Goal: Information Seeking & Learning: Check status

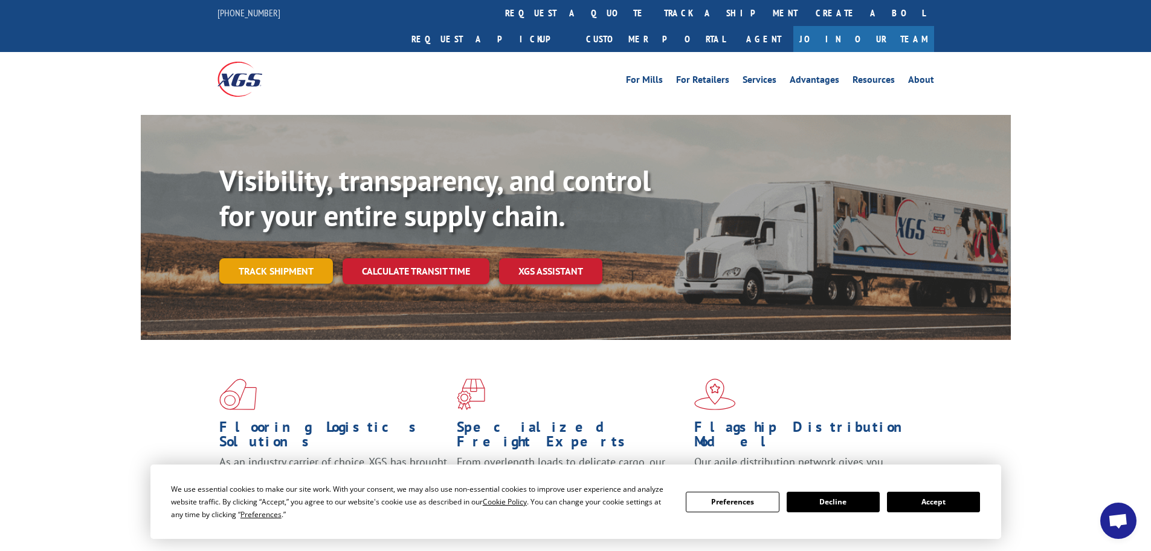
click at [283, 258] on link "Track shipment" at bounding box center [276, 270] width 114 height 25
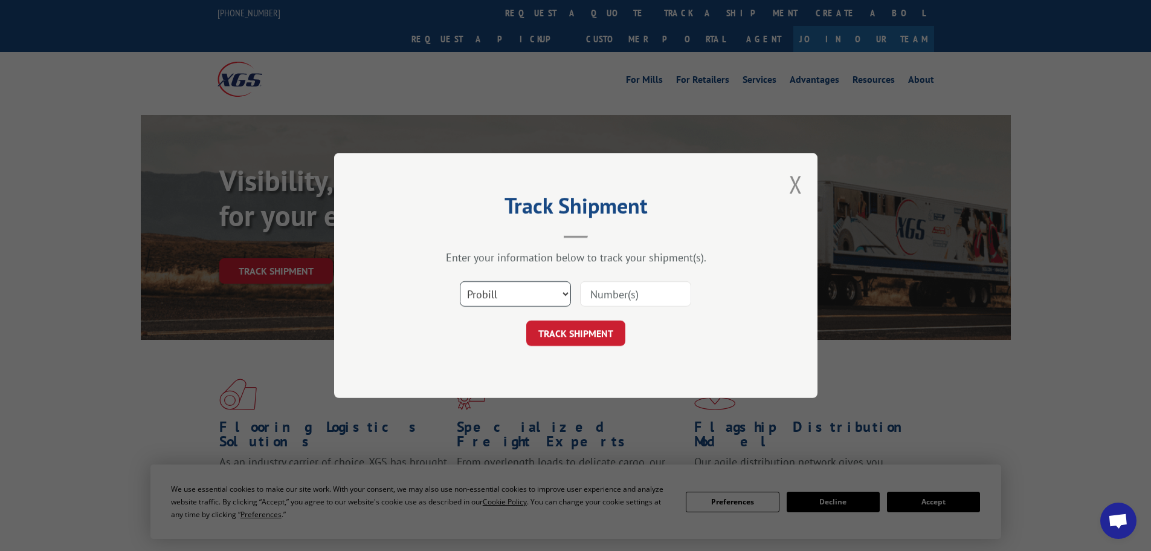
click at [508, 295] on select "Select category... Probill BOL PO" at bounding box center [515, 293] width 111 height 25
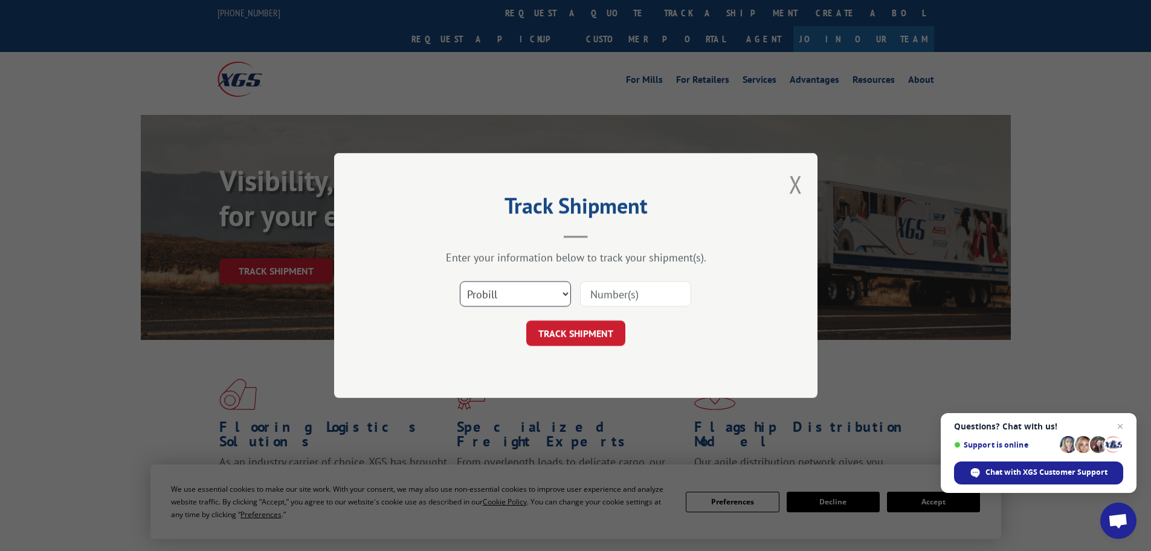
click at [508, 295] on select "Select category... Probill BOL PO" at bounding box center [515, 293] width 111 height 25
click at [605, 293] on input at bounding box center [635, 293] width 111 height 25
type input "17402888"
click at [557, 340] on button "TRACK SHIPMENT" at bounding box center [575, 332] width 99 height 25
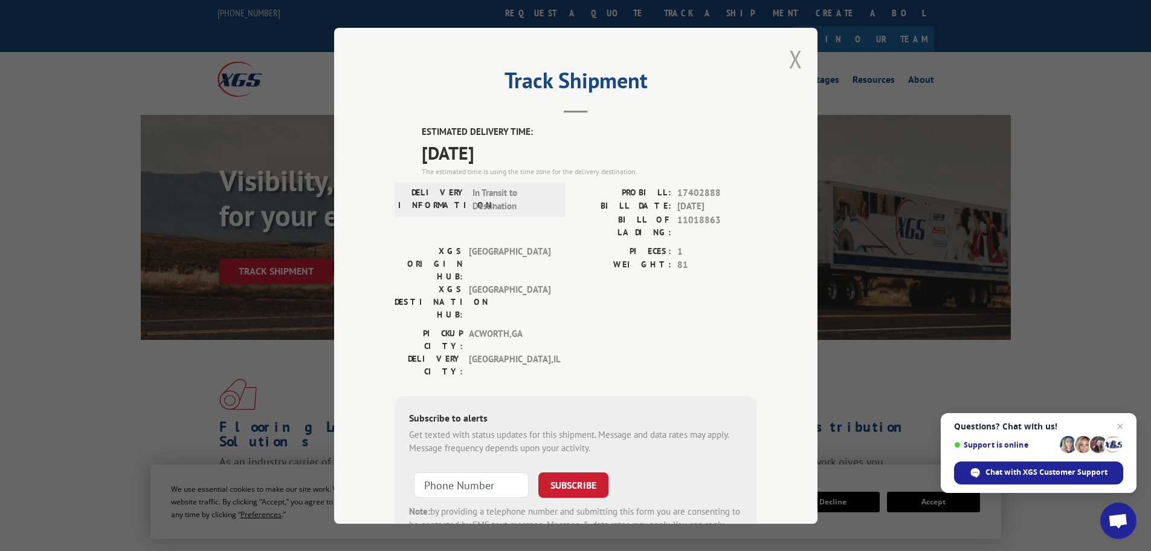
click at [789, 57] on button "Close modal" at bounding box center [795, 59] width 13 height 32
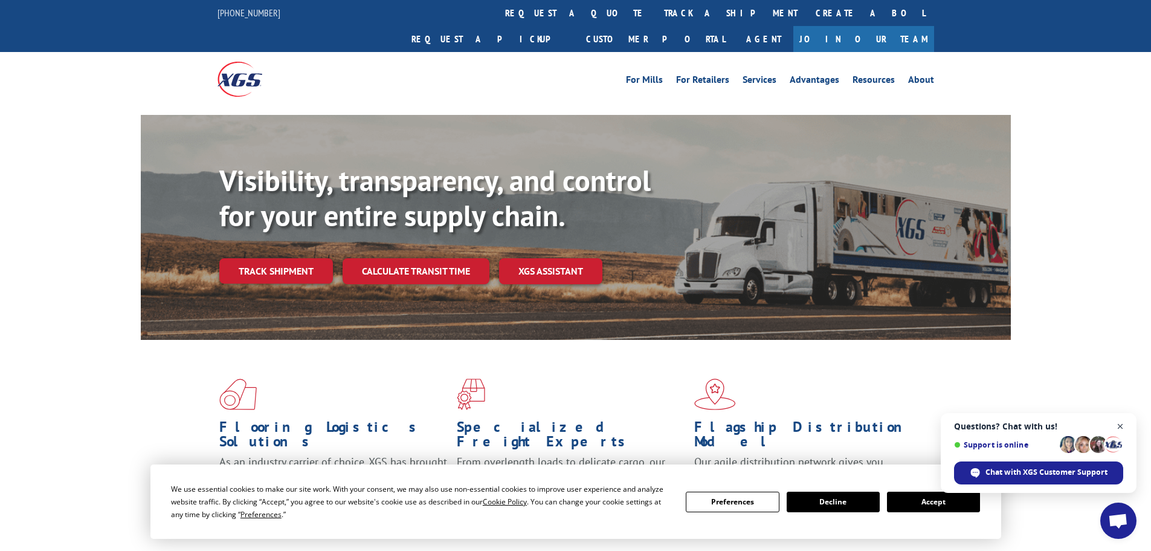
click at [1122, 426] on span "Close chat" at bounding box center [1120, 426] width 15 height 15
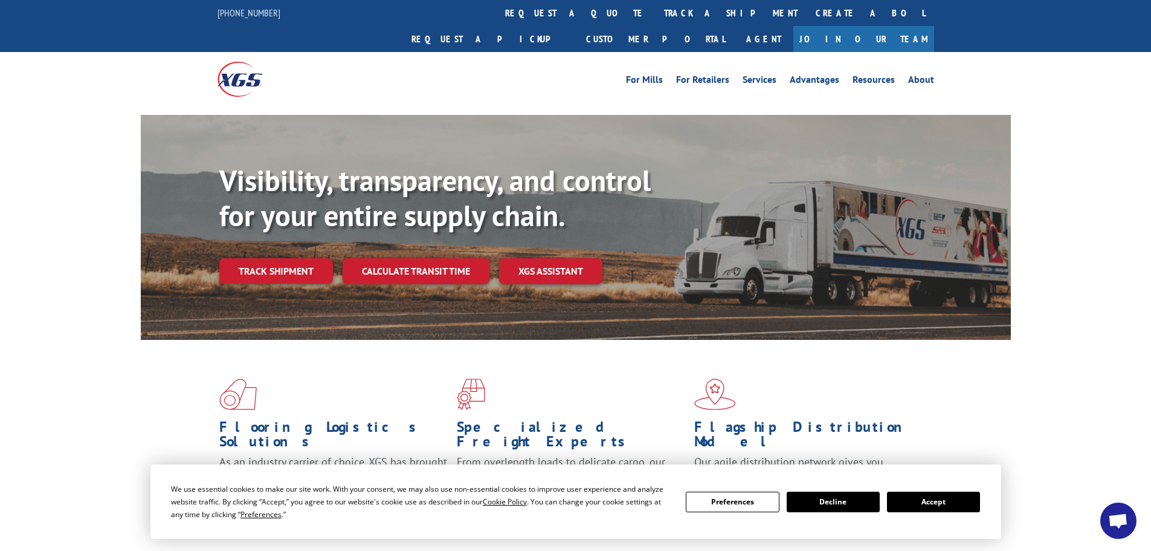
click at [1101, 340] on div "Flooring Logistics Solutions As an industry carrier of choice, XGS has brought …" at bounding box center [575, 461] width 1151 height 243
